Goal: Navigation & Orientation: Find specific page/section

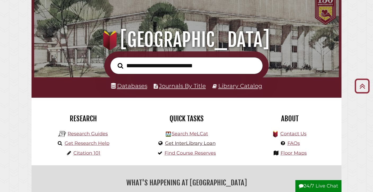
scroll to position [27, 0]
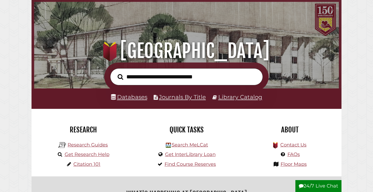
click at [182, 57] on h1 ".heklogo-cls-1 { fill: url(#linear-gradient); } .heklogo-cls-1, .heklogo-cls-2,…" at bounding box center [187, 50] width 294 height 23
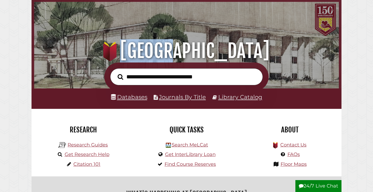
click at [182, 56] on h1 ".heklogo-cls-1 { fill: url(#linear-gradient); } .heklogo-cls-1, .heklogo-cls-2,…" at bounding box center [187, 50] width 294 height 23
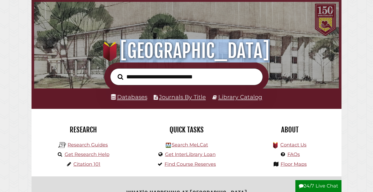
click at [182, 56] on h1 ".heklogo-cls-1 { fill: url(#linear-gradient); } .heklogo-cls-1, .heklogo-cls-2,…" at bounding box center [187, 50] width 294 height 23
click at [290, 164] on link "Floor Maps" at bounding box center [294, 164] width 26 height 6
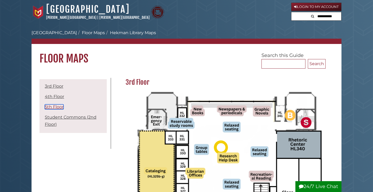
click at [56, 108] on link "5th Floor" at bounding box center [54, 106] width 19 height 5
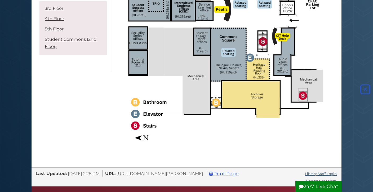
scroll to position [895, 0]
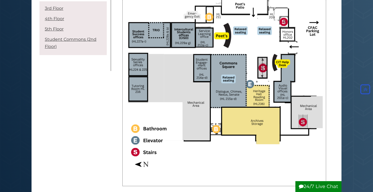
click at [307, 106] on img at bounding box center [224, 76] width 197 height 182
click at [247, 153] on img at bounding box center [224, 76] width 197 height 182
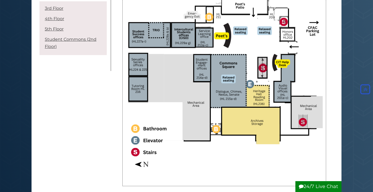
click at [247, 153] on img at bounding box center [224, 76] width 197 height 182
click at [265, 65] on img at bounding box center [224, 76] width 197 height 182
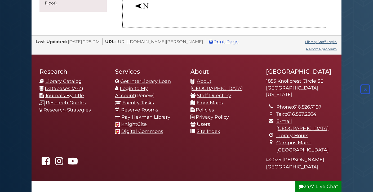
scroll to position [1054, 0]
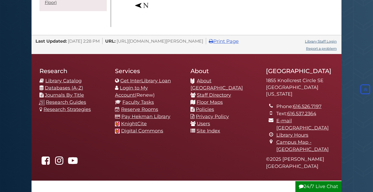
click at [71, 134] on div "Research Library Catalog Databases (A-Z) Journals By Title Research Guides Rese…" at bounding box center [187, 117] width 302 height 111
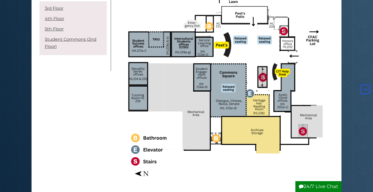
scroll to position [895, 0]
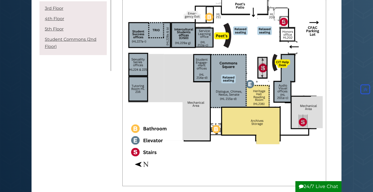
click at [267, 70] on img at bounding box center [224, 76] width 197 height 182
click at [259, 71] on img at bounding box center [224, 76] width 197 height 182
